Goal: Information Seeking & Learning: Understand process/instructions

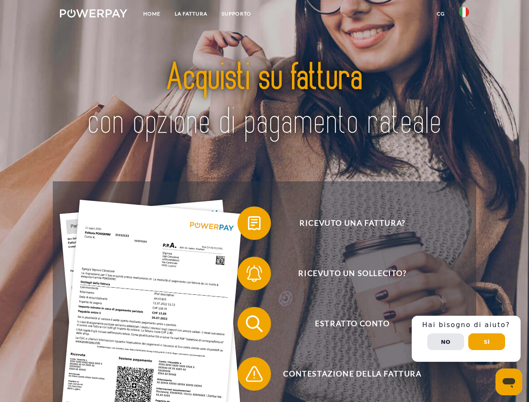
click at [93, 15] on img at bounding box center [93, 13] width 67 height 8
click at [464, 15] on img at bounding box center [464, 12] width 10 height 10
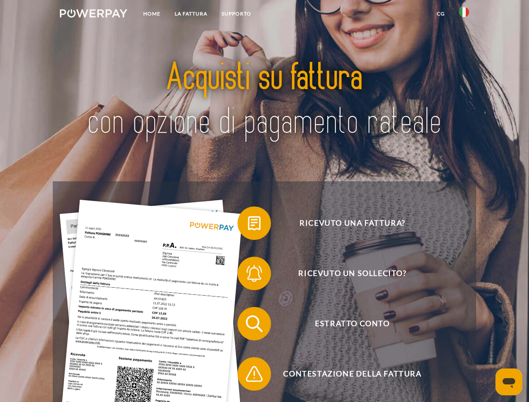
click at [441, 14] on link "CG" at bounding box center [441, 13] width 22 height 15
click at [248, 225] on span at bounding box center [242, 223] width 42 height 42
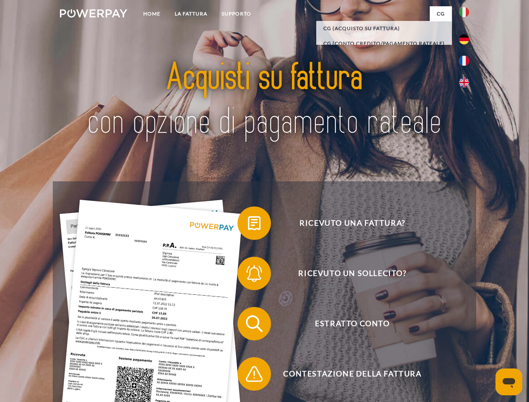
click at [248, 275] on span at bounding box center [242, 274] width 42 height 42
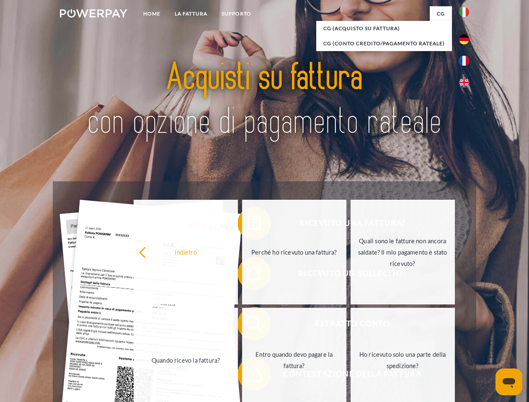
click at [248, 326] on link "Entro quando devo pagare la fattura?" at bounding box center [294, 360] width 104 height 105
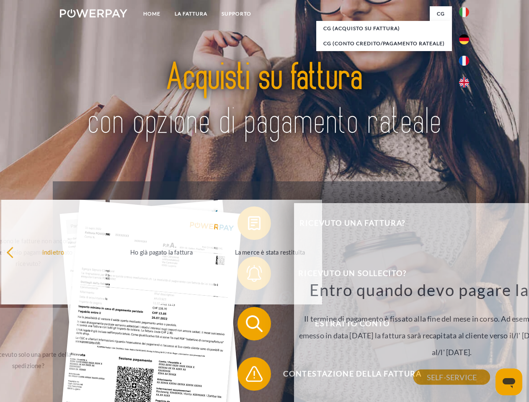
click at [248, 376] on span at bounding box center [242, 374] width 42 height 42
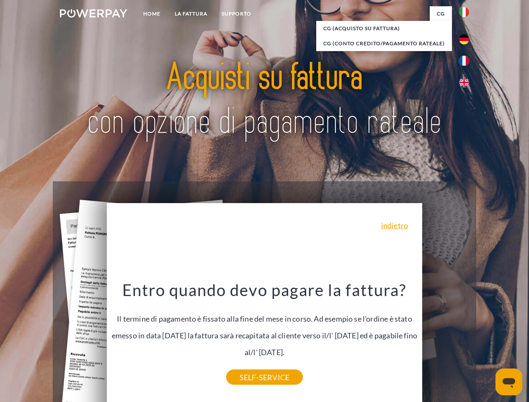
click at [466, 339] on div "Ricevuto una fattura? Ricevuto un sollecito? Estratto conto indietro" at bounding box center [264, 348] width 423 height 335
click at [446, 341] on span "Estratto conto" at bounding box center [352, 324] width 205 height 34
click at [487, 342] on header "Home LA FATTURA [GEOGRAPHIC_DATA]" at bounding box center [264, 289] width 529 height 579
